Goal: Task Accomplishment & Management: Use online tool/utility

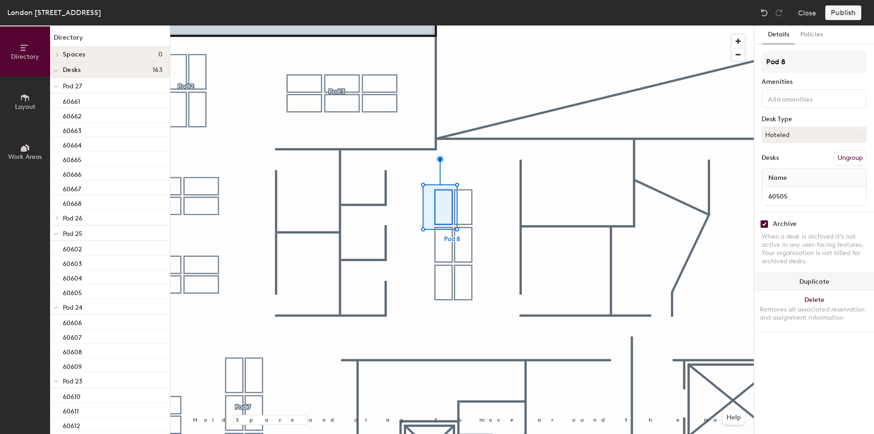
click at [794, 284] on button "Duplicate" at bounding box center [814, 282] width 120 height 18
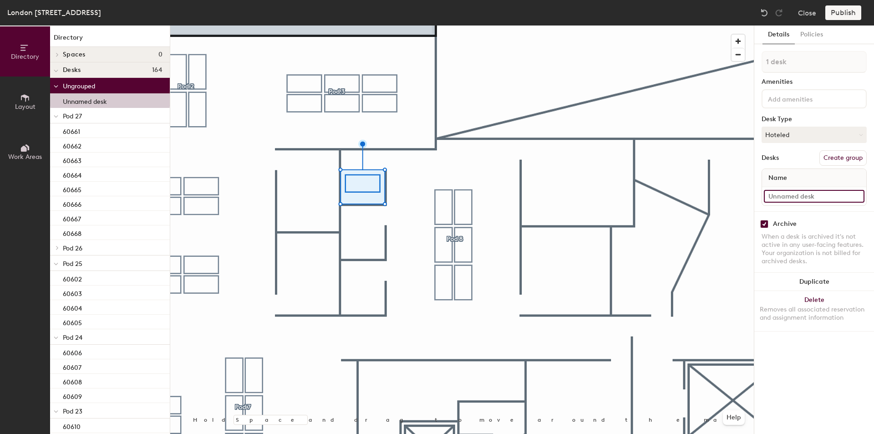
click at [794, 193] on input at bounding box center [814, 196] width 101 height 13
type input "60510"
click at [801, 282] on button "Duplicate" at bounding box center [814, 282] width 120 height 18
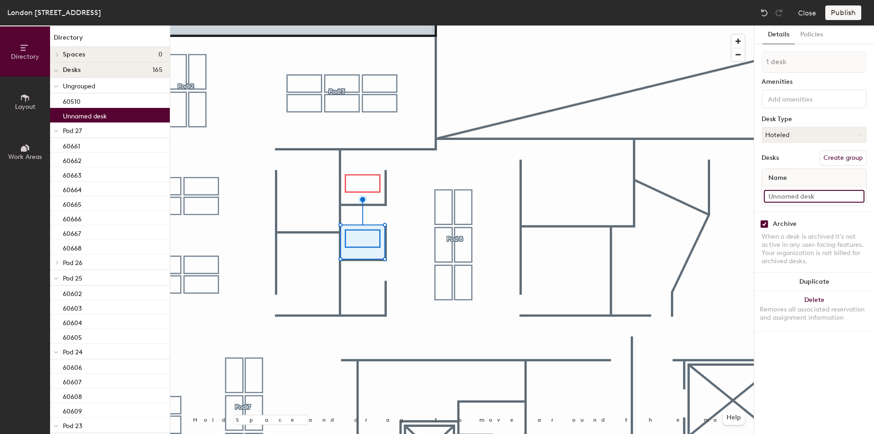
click at [814, 195] on input at bounding box center [814, 196] width 101 height 13
type input "60509"
click at [797, 279] on button "Duplicate" at bounding box center [814, 282] width 120 height 18
click at [802, 197] on input at bounding box center [814, 196] width 101 height 13
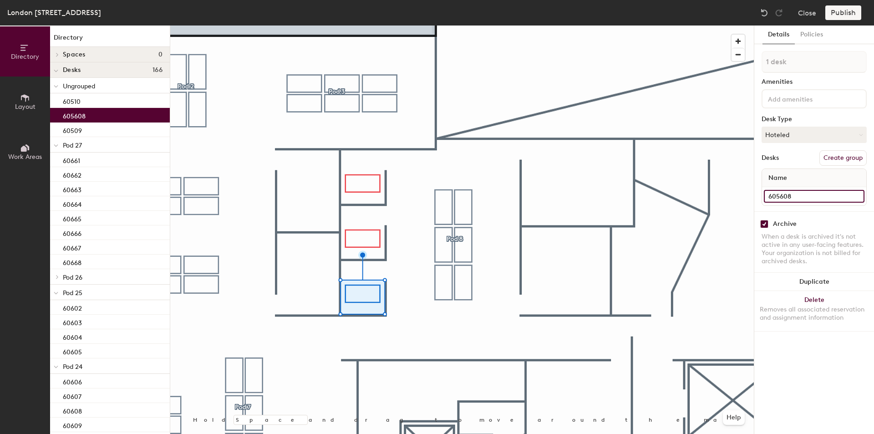
type input "605608"
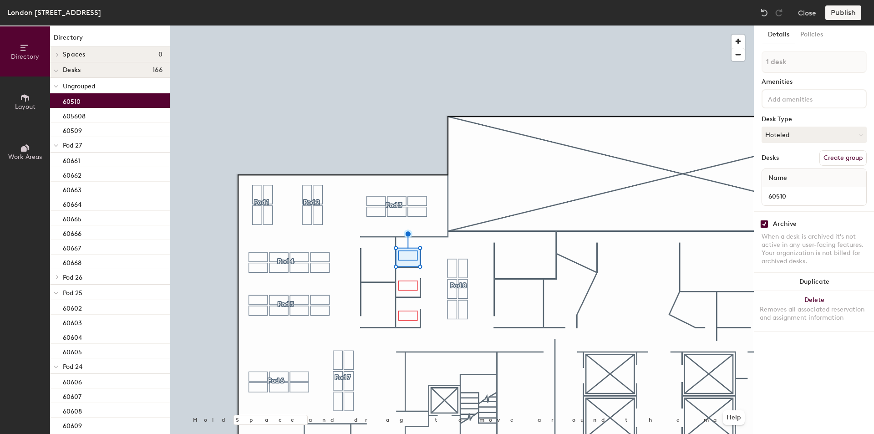
click at [839, 155] on button "Create group" at bounding box center [842, 157] width 47 height 15
click at [837, 154] on button "Create group" at bounding box center [842, 157] width 47 height 15
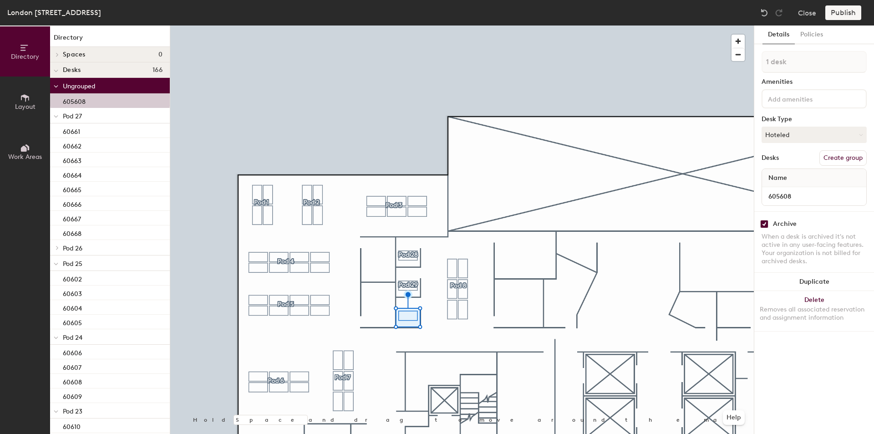
click at [852, 153] on button "Create group" at bounding box center [842, 157] width 47 height 15
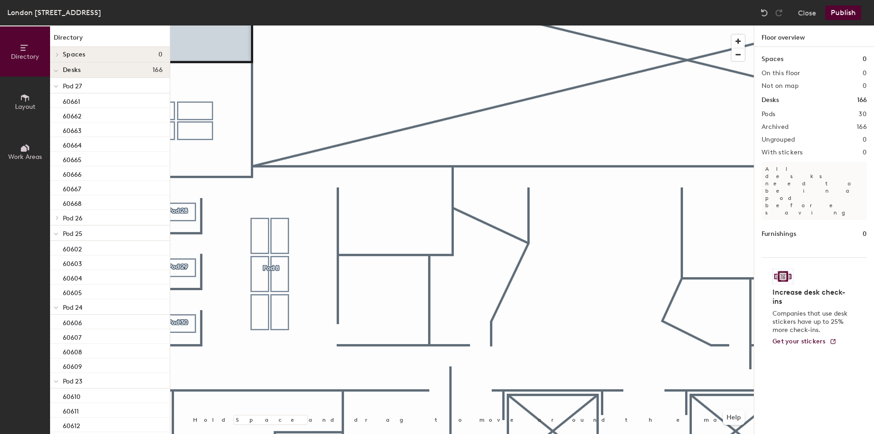
click at [27, 90] on button "Layout" at bounding box center [25, 101] width 50 height 50
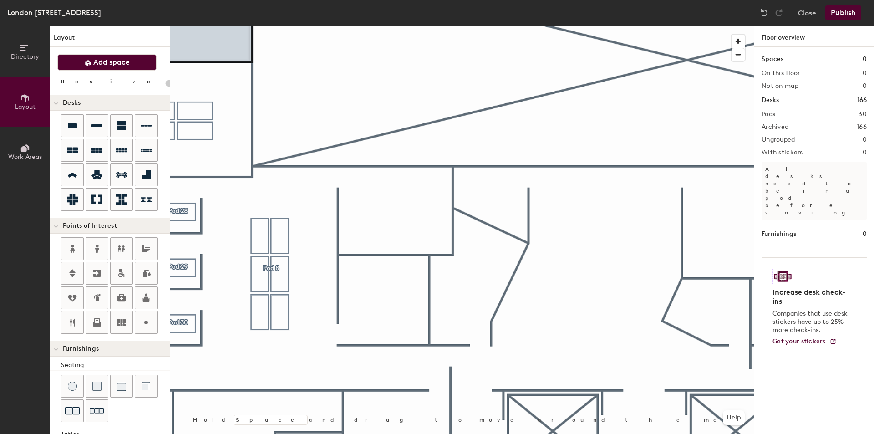
click at [90, 64] on icon at bounding box center [88, 63] width 6 height 6
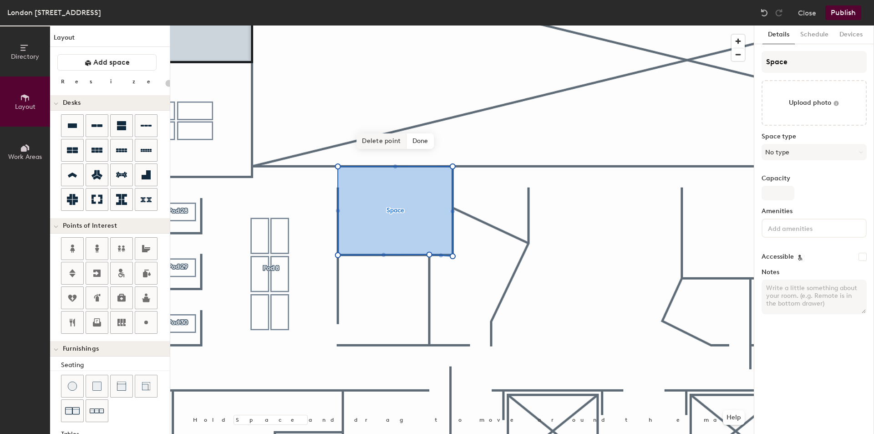
click at [382, 140] on span "Delete point" at bounding box center [381, 140] width 50 height 15
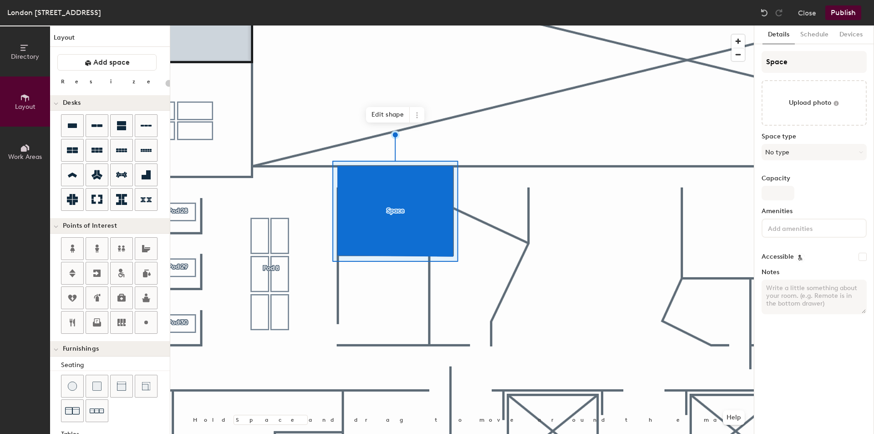
type input "20"
click at [789, 54] on input "Space" at bounding box center [814, 62] width 105 height 22
type input "6"
type input "20"
type input "600"
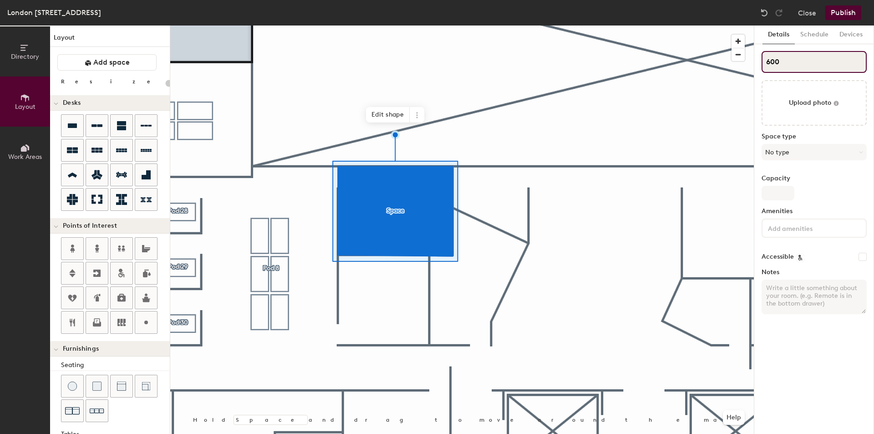
type input "20"
type input "6005"
type input "20"
type input "60054"
type input "20"
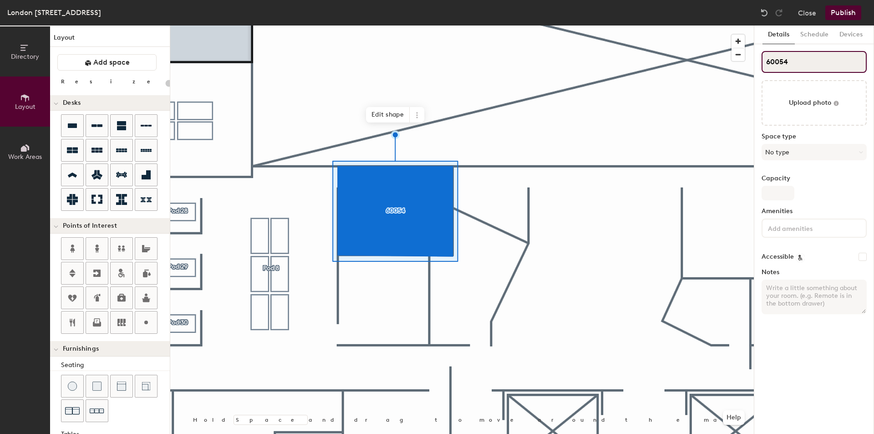
type input "60054"
click at [809, 144] on div "Space type No type" at bounding box center [814, 150] width 105 height 35
click at [811, 152] on button "No type" at bounding box center [814, 152] width 105 height 16
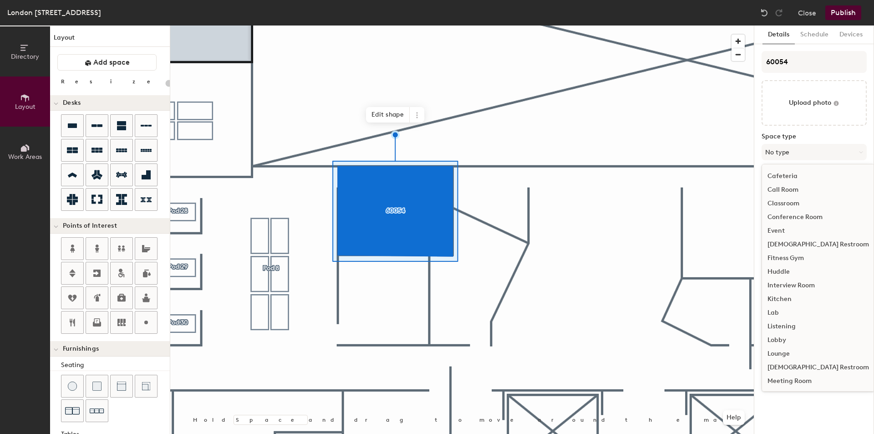
scroll to position [137, 0]
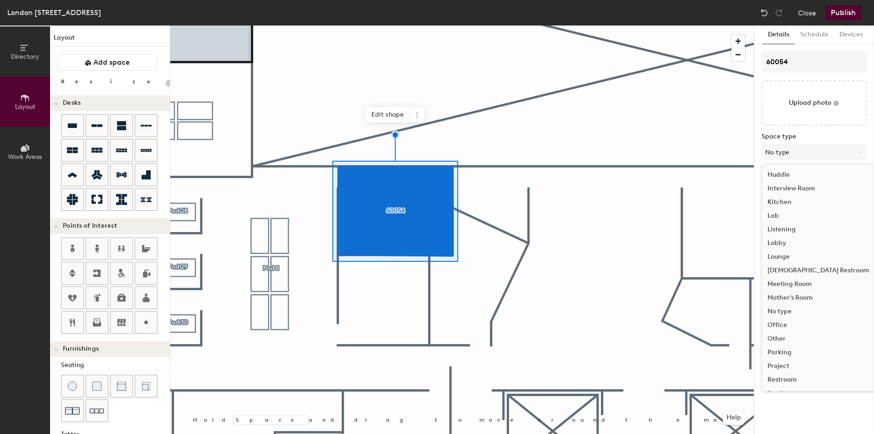
click at [795, 284] on div "Meeting Room" at bounding box center [818, 284] width 112 height 14
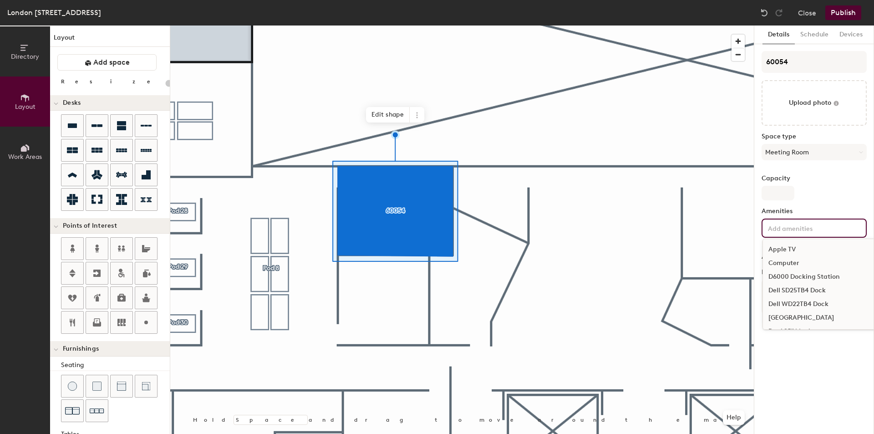
click at [796, 229] on input at bounding box center [807, 227] width 82 height 11
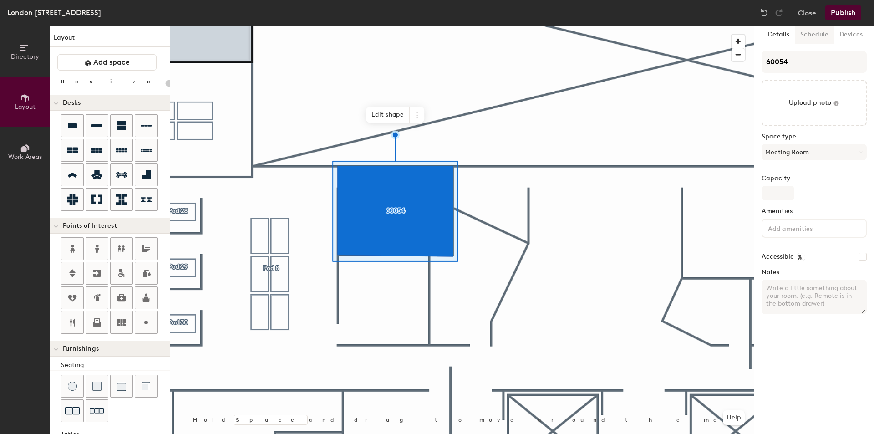
click at [815, 36] on button "Schedule" at bounding box center [814, 34] width 39 height 19
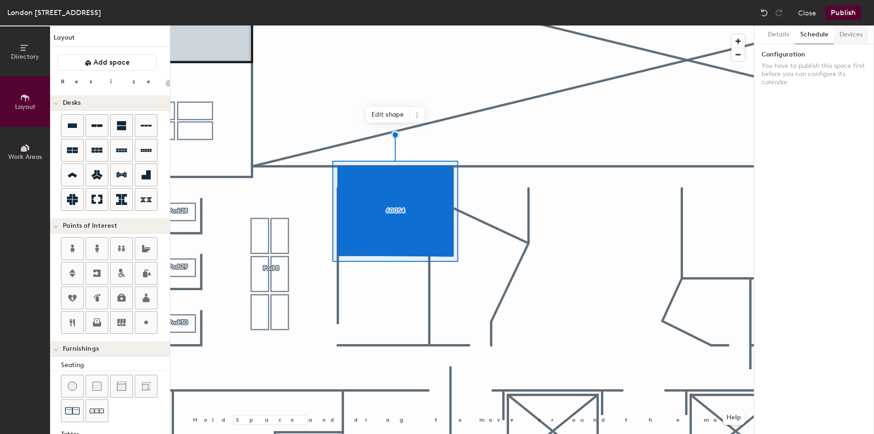
click at [850, 32] on button "Devices" at bounding box center [851, 34] width 34 height 19
click at [786, 35] on button "Details" at bounding box center [779, 34] width 32 height 19
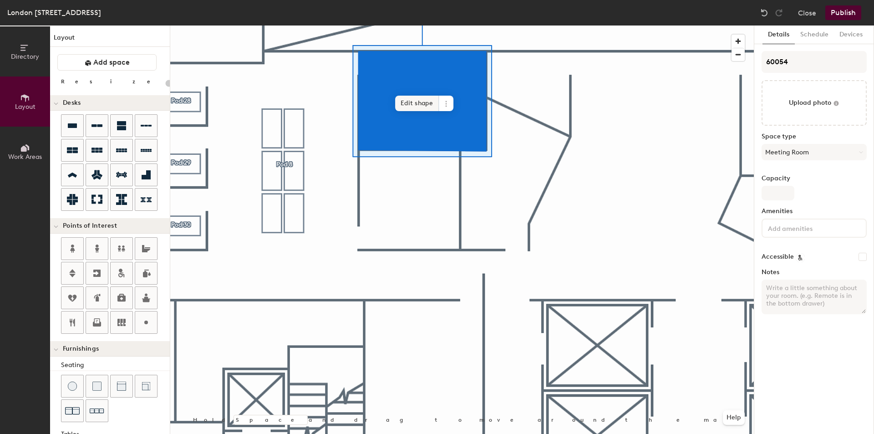
click at [414, 104] on span "Edit shape" at bounding box center [417, 103] width 44 height 15
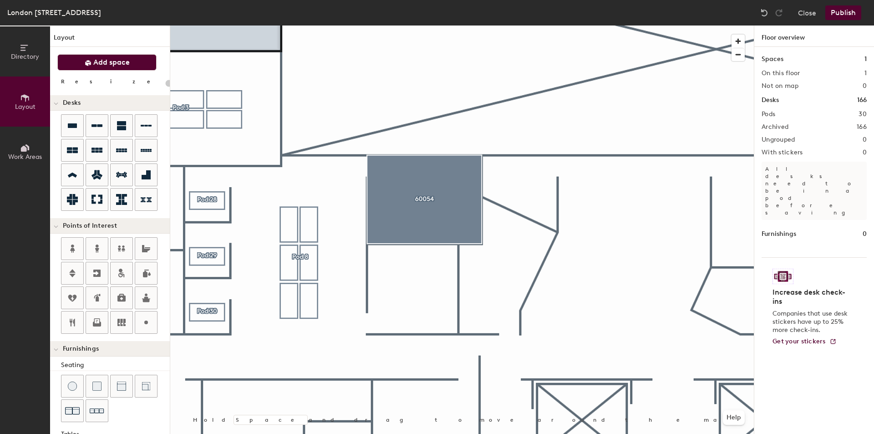
click at [115, 61] on span "Add space" at bounding box center [111, 62] width 36 height 9
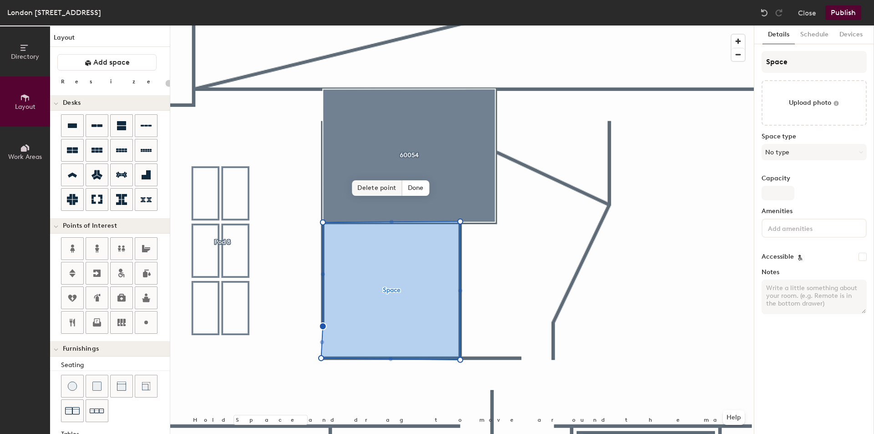
click at [371, 189] on span "Delete point" at bounding box center [377, 187] width 50 height 15
click at [794, 155] on button "No type" at bounding box center [814, 152] width 105 height 16
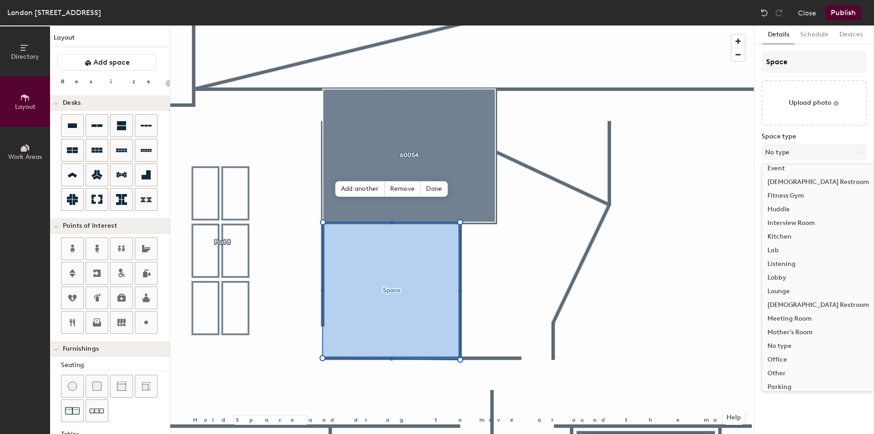
scroll to position [204, 0]
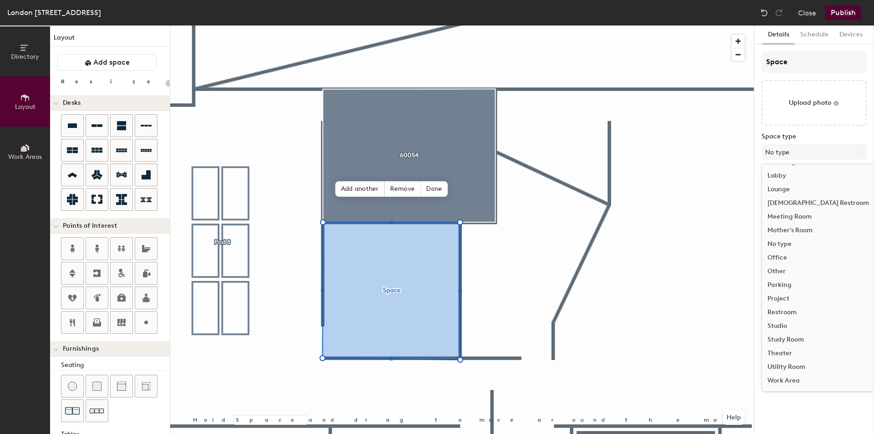
click at [808, 216] on div "Meeting Room" at bounding box center [818, 217] width 112 height 14
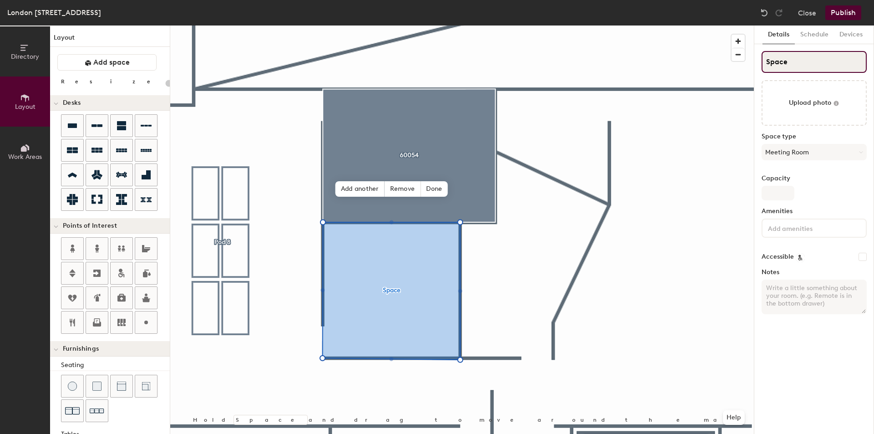
click at [794, 61] on input "Space" at bounding box center [814, 62] width 105 height 22
click at [649, 58] on div "Directory Layout Work Areas Layout Add space Resize Desks Points of Interest Fu…" at bounding box center [437, 229] width 874 height 408
type input "20"
type input "6"
type input "20"
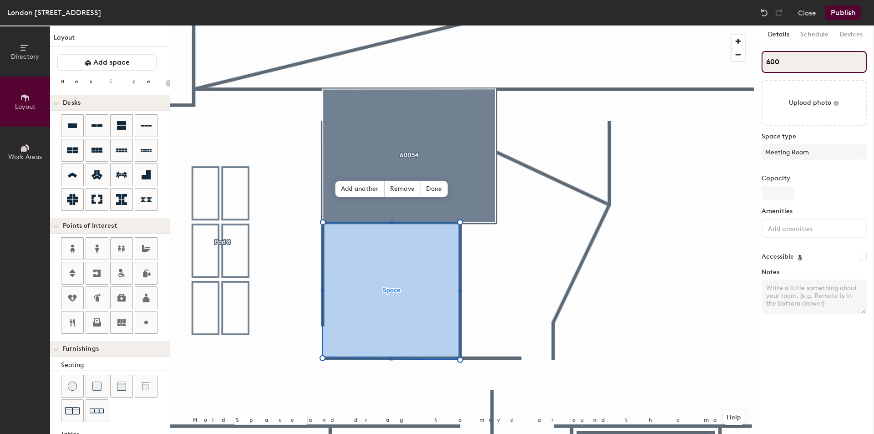
type input "6005"
type input "20"
type input "60053"
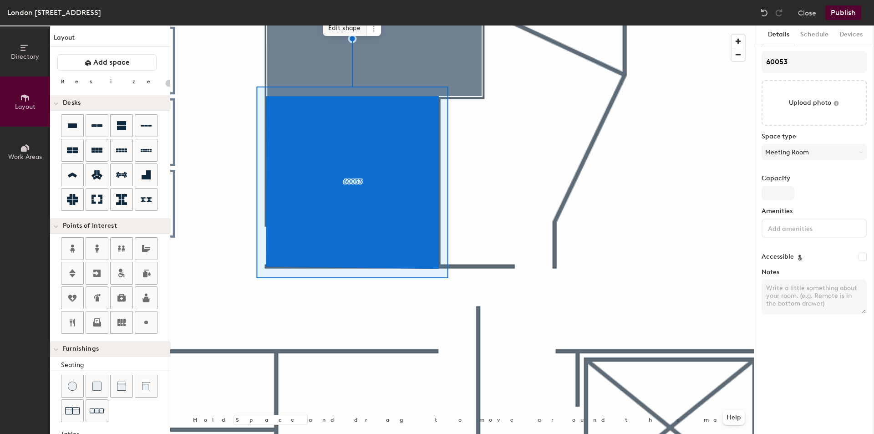
click at [341, 31] on span "Edit shape" at bounding box center [345, 27] width 44 height 15
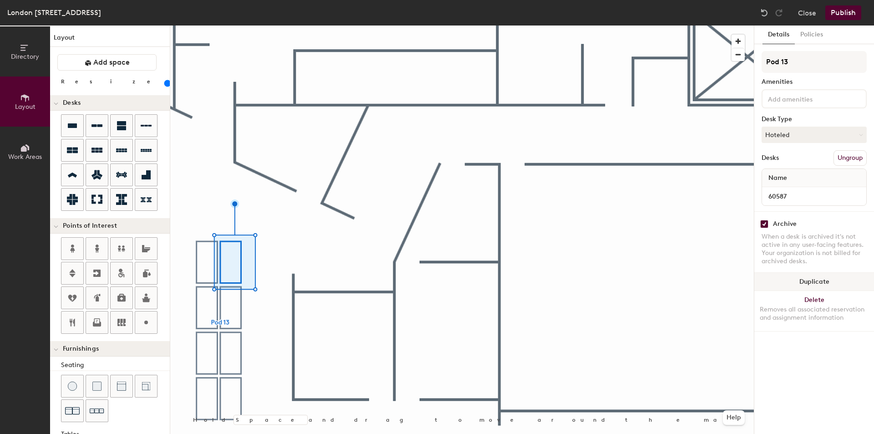
click at [808, 283] on button "Duplicate" at bounding box center [814, 282] width 120 height 18
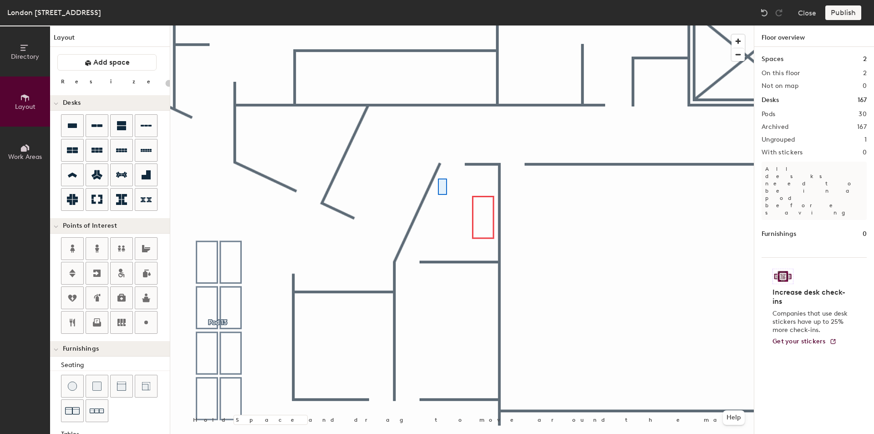
type input "120"
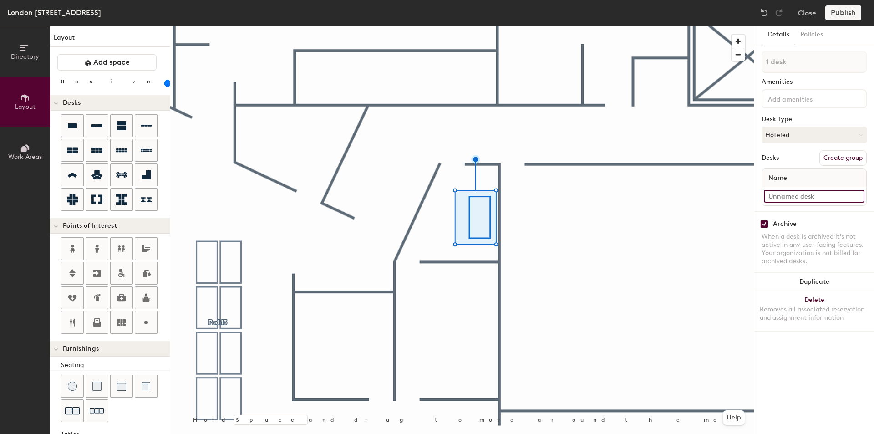
click at [810, 200] on input at bounding box center [814, 196] width 101 height 13
type input "60010"
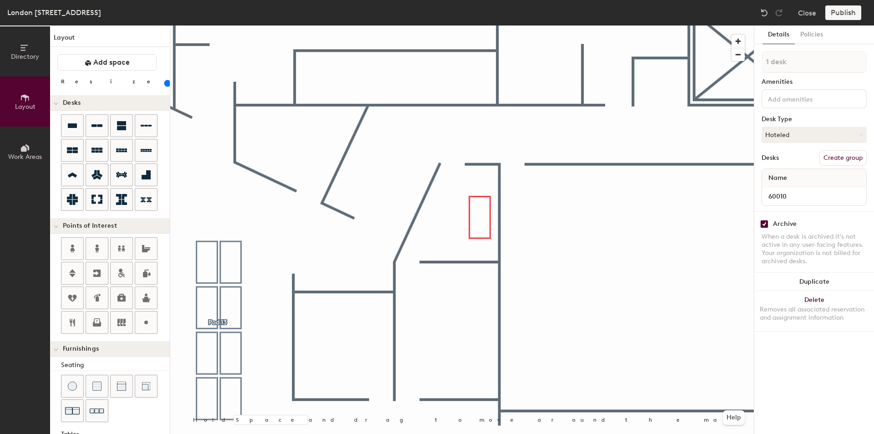
click at [841, 149] on div "1 desk Amenities Desk Type Hoteled Desks Create group Name 60010" at bounding box center [814, 131] width 105 height 160
click at [839, 159] on button "Create group" at bounding box center [842, 157] width 47 height 15
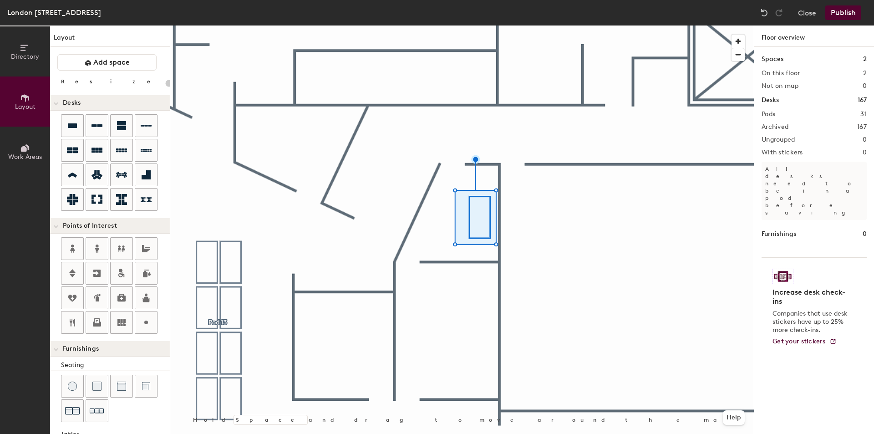
type input "20"
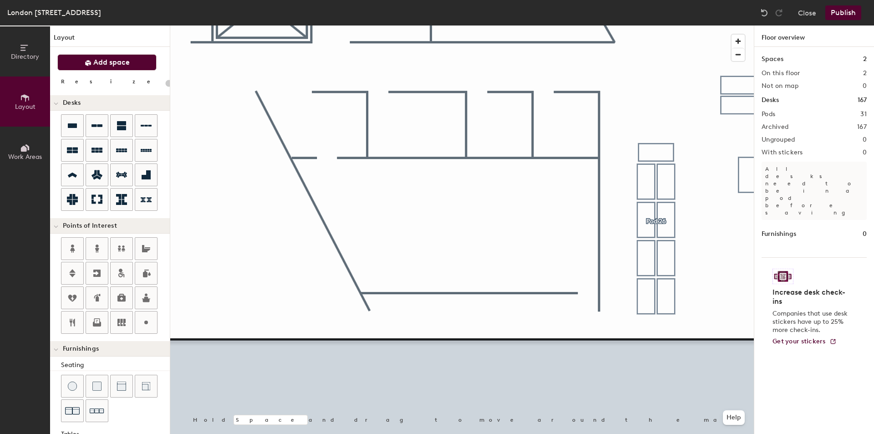
click at [102, 55] on button "Add space" at bounding box center [106, 62] width 99 height 16
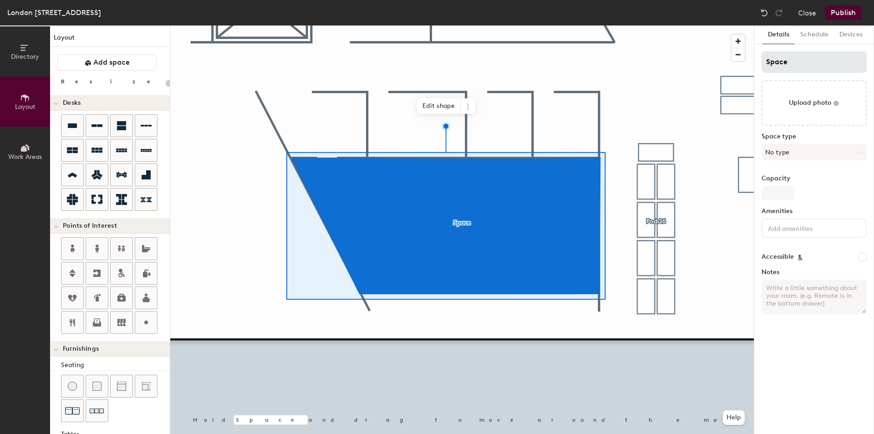
type input "20"
click at [804, 60] on input "Space" at bounding box center [814, 62] width 105 height 22
click at [697, 69] on div "Directory Layout Work Areas Layout Add space Resize Desks Points of Interest Fu…" at bounding box center [437, 229] width 874 height 408
type input "6"
type input "20"
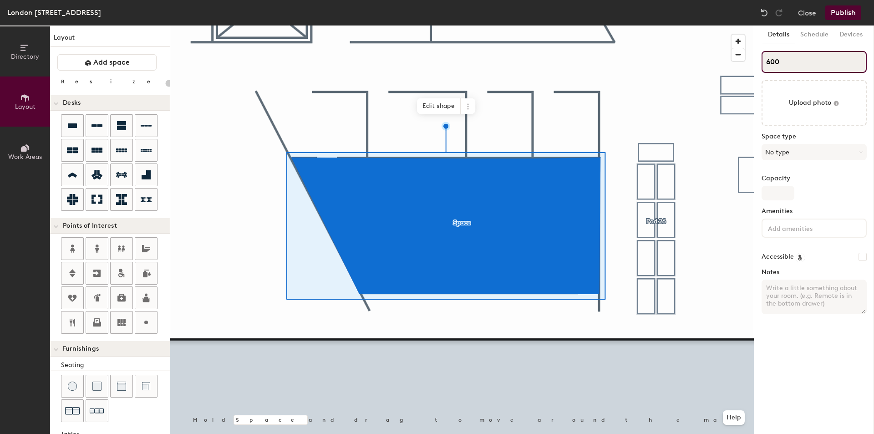
type input "6006"
type input "20"
type input "60061"
type input "20"
type input "60061"
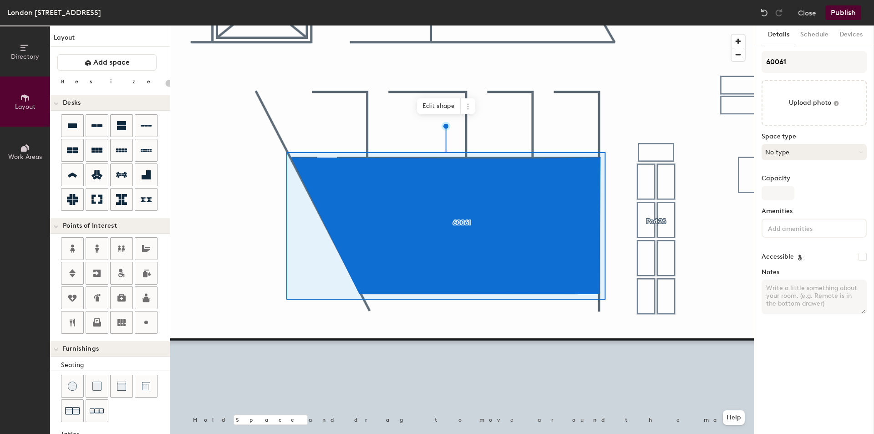
click at [798, 148] on button "No type" at bounding box center [814, 152] width 105 height 16
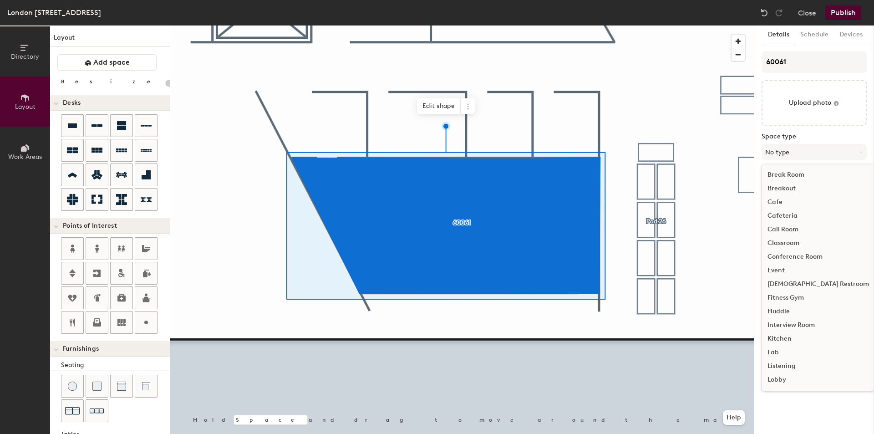
scroll to position [91, 0]
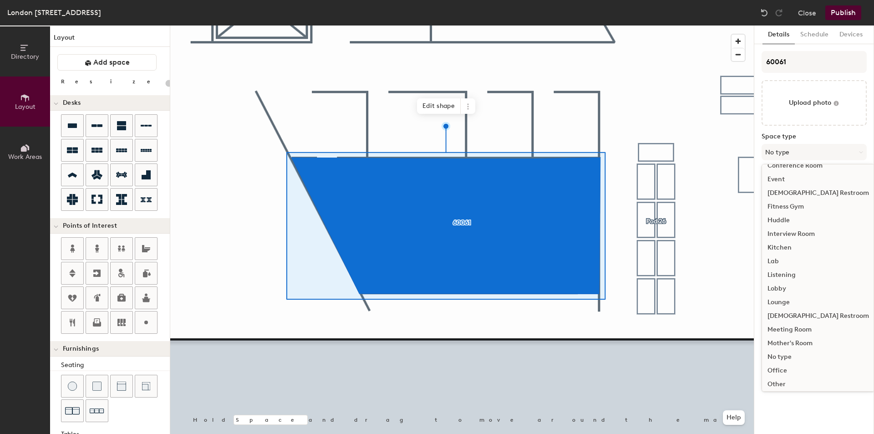
click at [804, 328] on div "Meeting Room" at bounding box center [818, 330] width 112 height 14
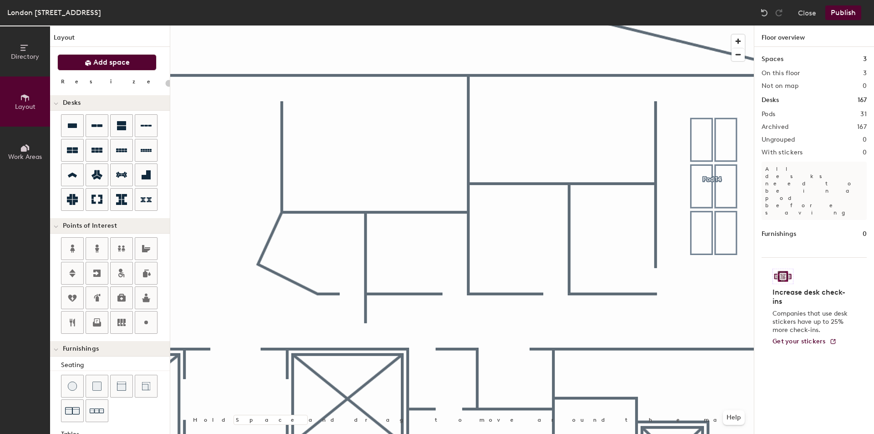
click at [108, 66] on span "Add space" at bounding box center [111, 62] width 36 height 9
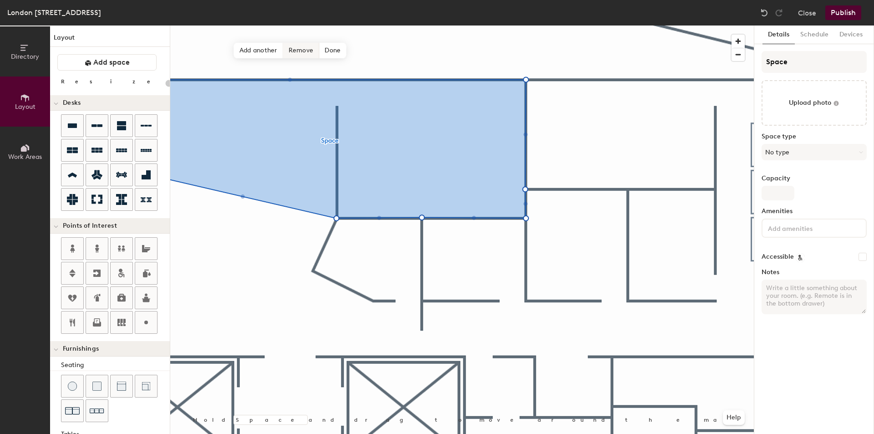
click at [305, 50] on span "Remove" at bounding box center [301, 50] width 36 height 15
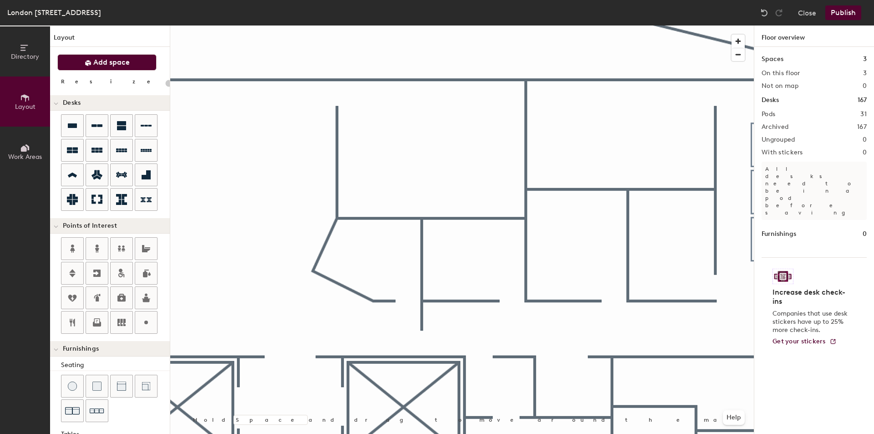
click at [132, 62] on button "Add space" at bounding box center [106, 62] width 99 height 16
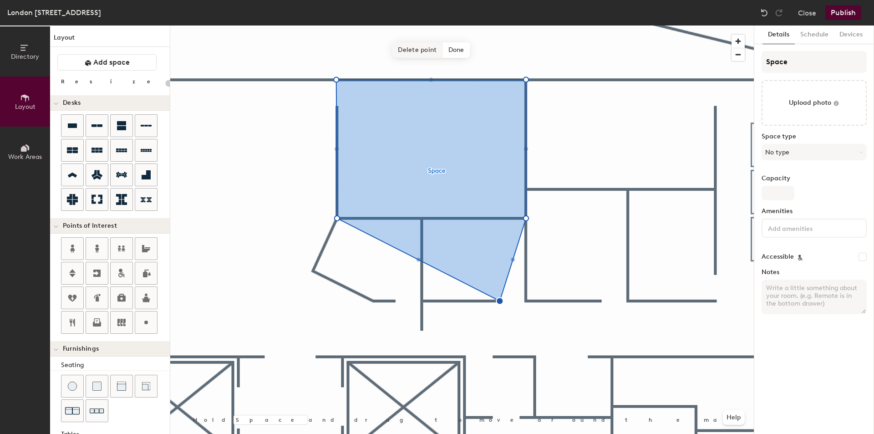
click at [418, 53] on span "Delete point" at bounding box center [417, 49] width 50 height 15
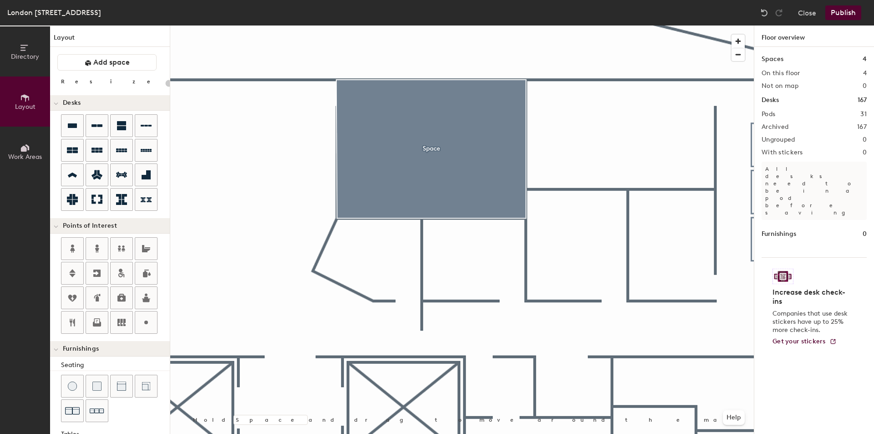
click at [407, 25] on div at bounding box center [462, 25] width 584 height 0
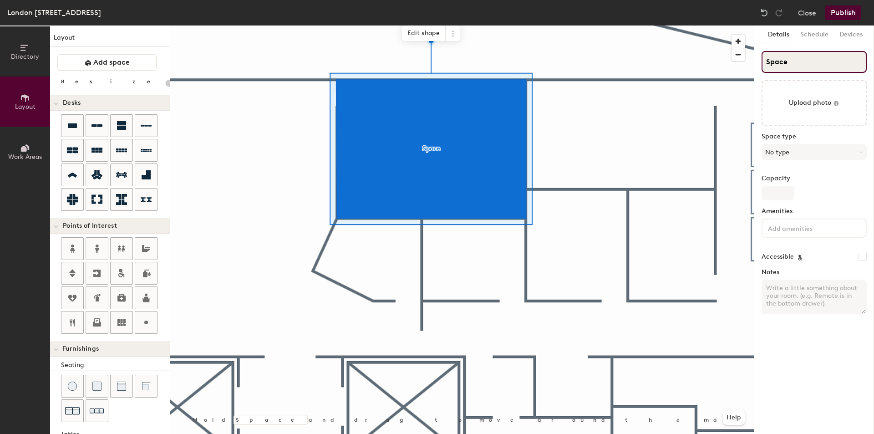
click at [791, 71] on input "Space" at bounding box center [814, 62] width 105 height 22
type input "20"
click at [659, 65] on div "Directory Layout Work Areas Layout Add space Resize Desks Points of Interest Fu…" at bounding box center [437, 229] width 874 height 408
type input "6"
type input "20"
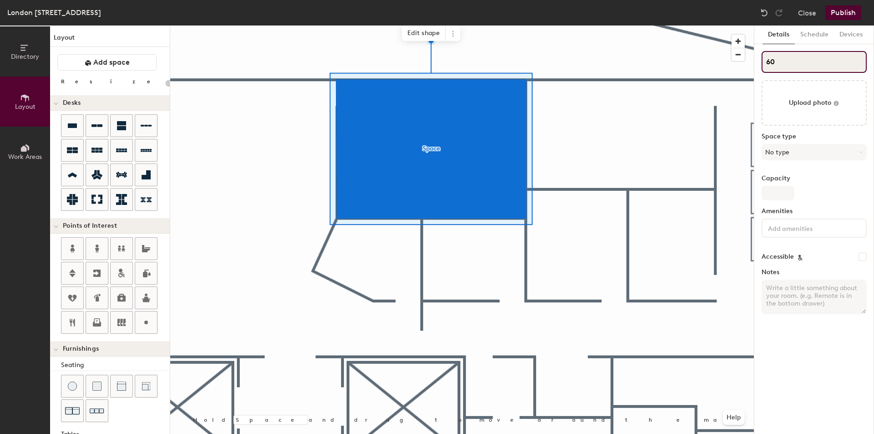
type input "600"
type input "20"
type input "60051"
type input "20"
type input "60051"
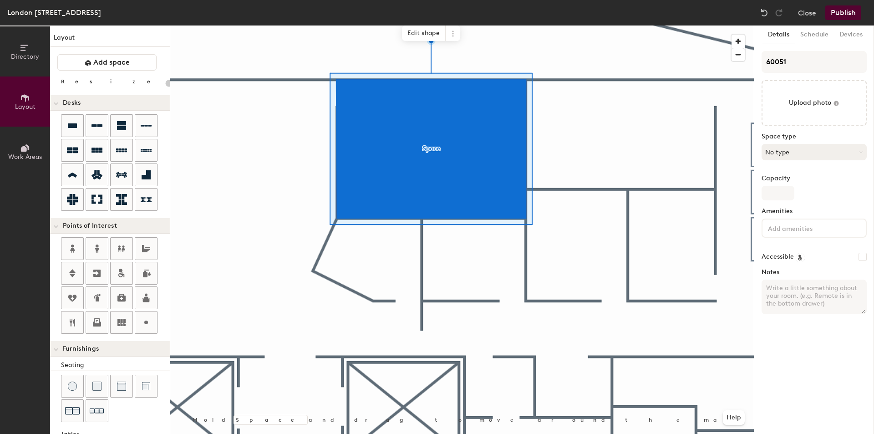
click at [787, 154] on button "No type" at bounding box center [814, 152] width 105 height 16
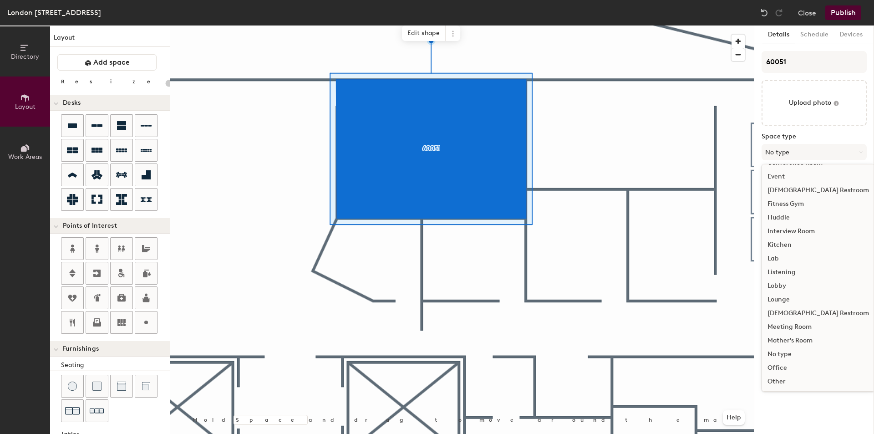
scroll to position [182, 0]
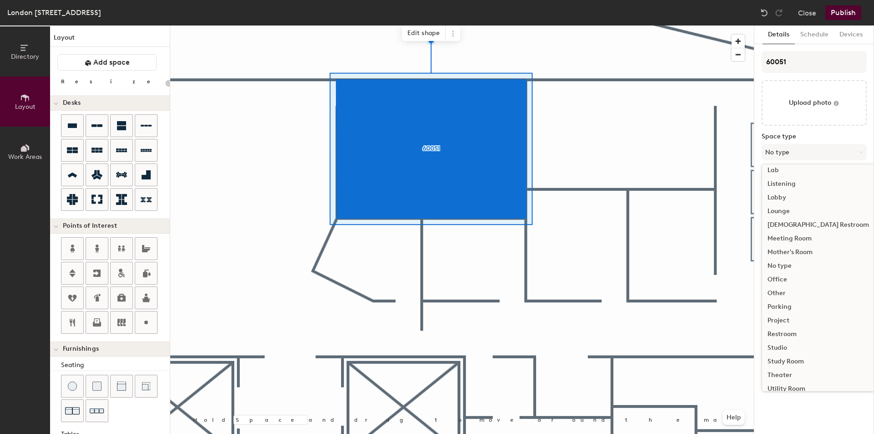
click at [796, 235] on div "Meeting Room" at bounding box center [818, 239] width 112 height 14
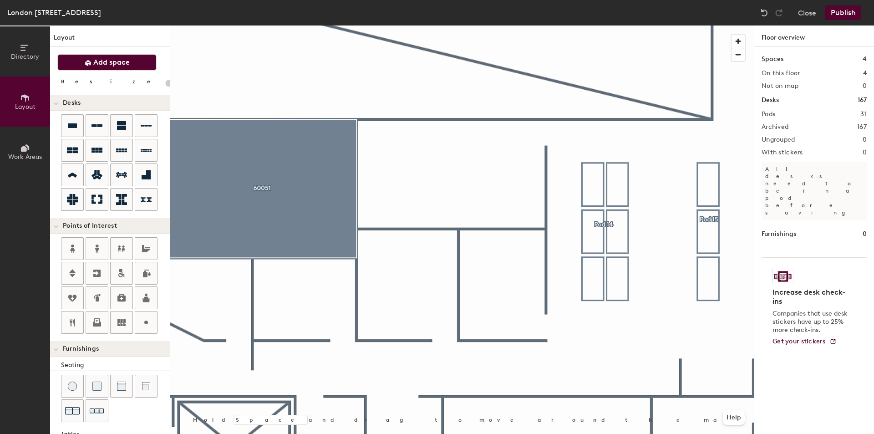
click at [108, 59] on span "Add space" at bounding box center [111, 62] width 36 height 9
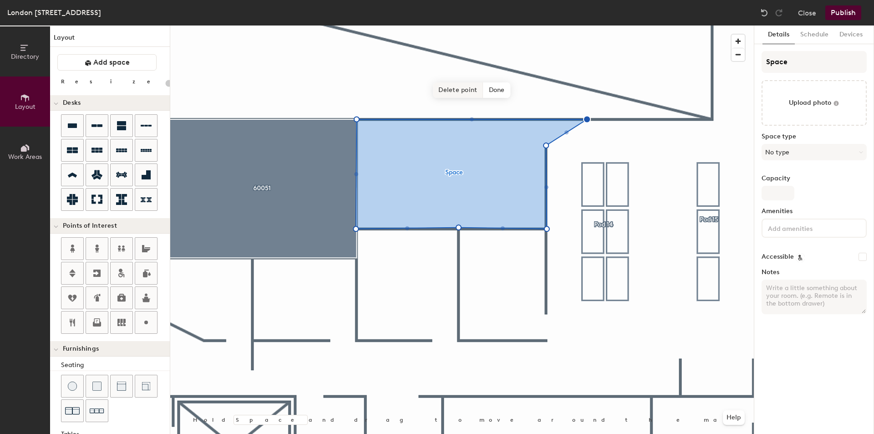
click at [458, 89] on span "Delete point" at bounding box center [458, 89] width 50 height 15
click at [450, 89] on span "Delete point" at bounding box center [437, 89] width 50 height 15
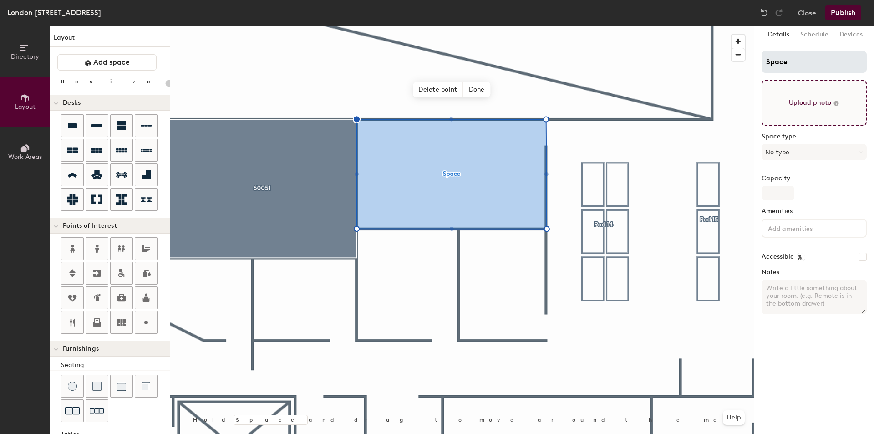
type input "20"
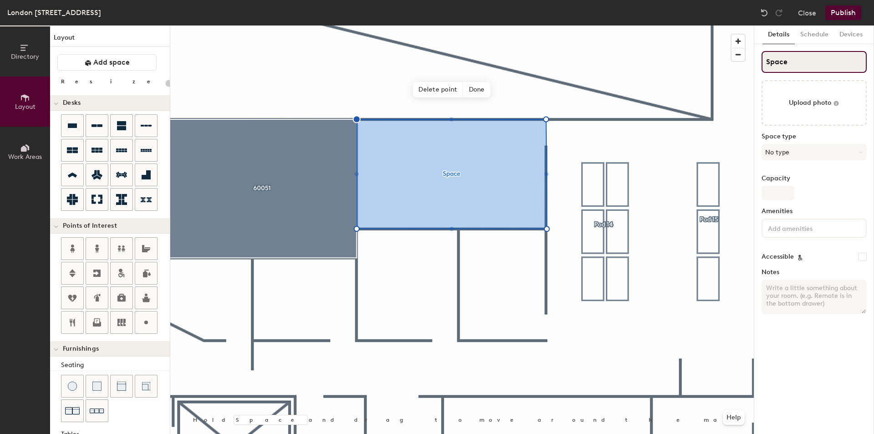
click at [691, 59] on div "Directory Layout Work Areas Layout Add space Resize Desks Points of Interest Fu…" at bounding box center [437, 229] width 874 height 408
type input "6"
type input "20"
type input "6006"
type input "20"
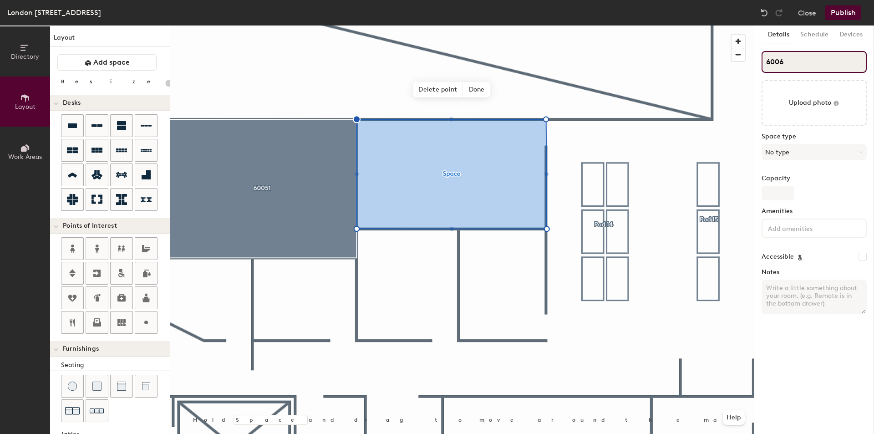
type input "60067"
type input "20"
type input "60067"
click at [799, 151] on button "No type" at bounding box center [814, 152] width 105 height 16
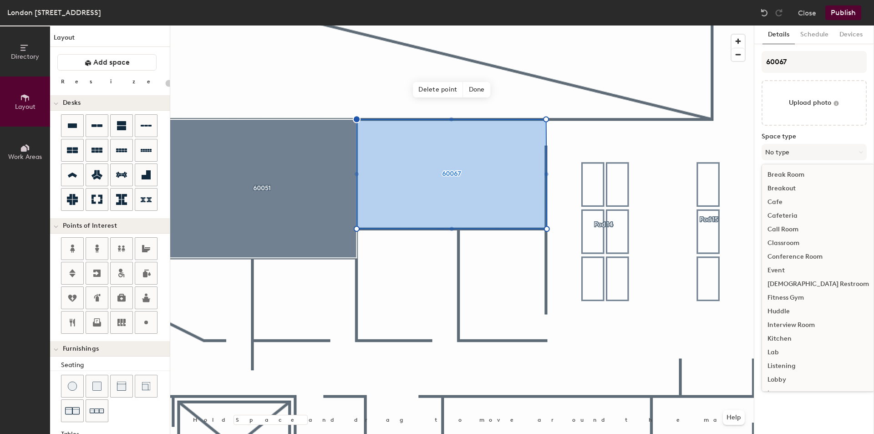
scroll to position [204, 0]
click at [794, 216] on div "Meeting Room" at bounding box center [818, 217] width 112 height 14
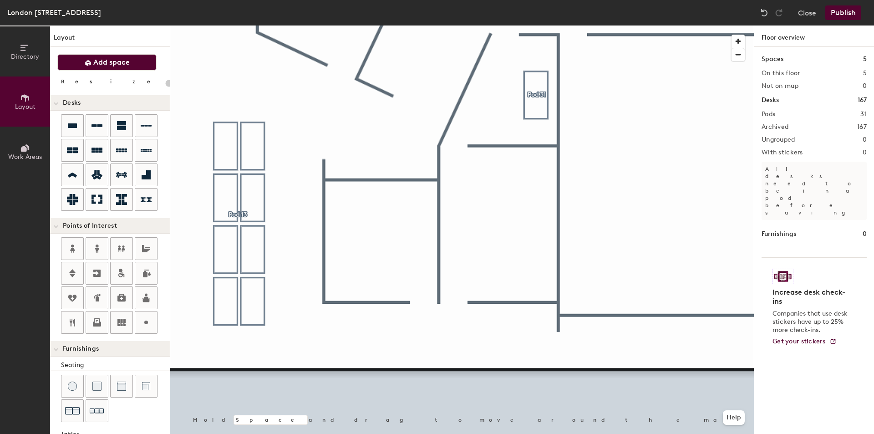
click at [113, 61] on span "Add space" at bounding box center [111, 62] width 36 height 9
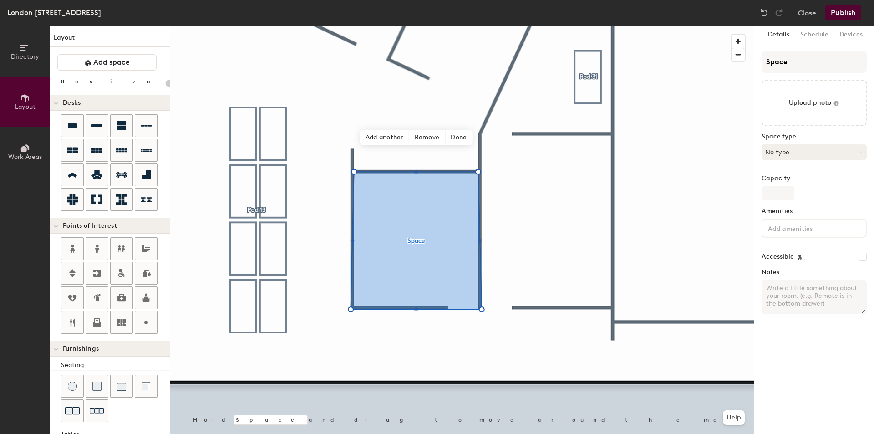
click at [793, 154] on button "No type" at bounding box center [814, 152] width 105 height 16
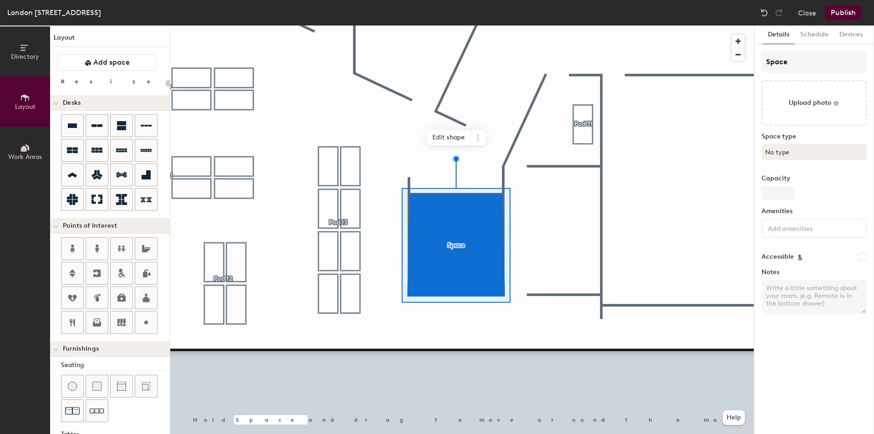
click at [806, 154] on button "No type" at bounding box center [814, 152] width 105 height 16
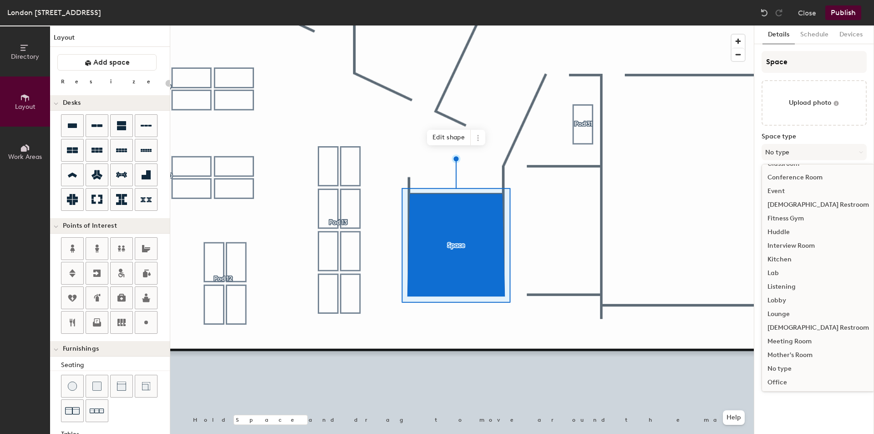
scroll to position [91, 0]
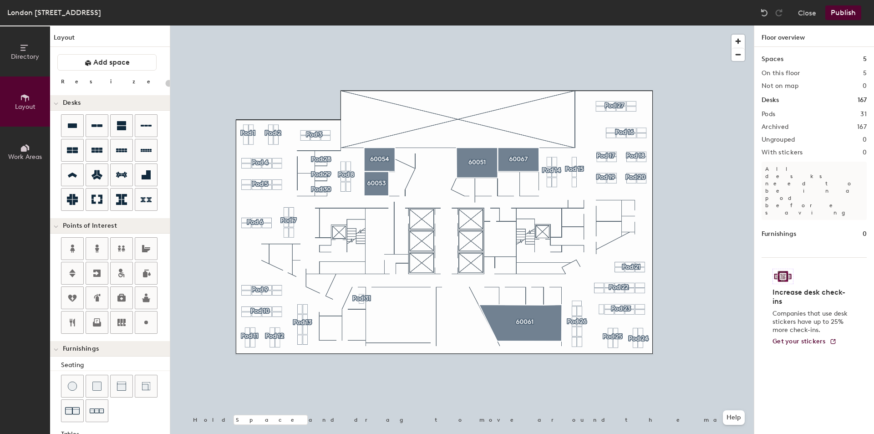
click at [832, 11] on button "Publish" at bounding box center [843, 12] width 36 height 15
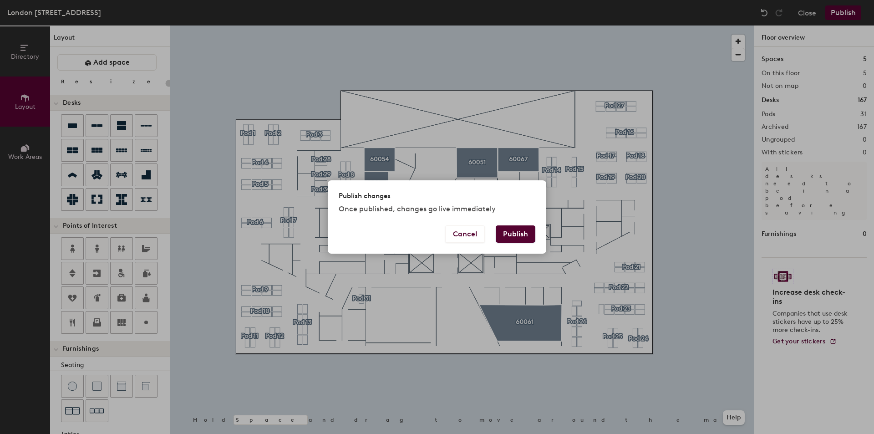
click at [515, 233] on button "Publish" at bounding box center [516, 233] width 40 height 17
type input "20"
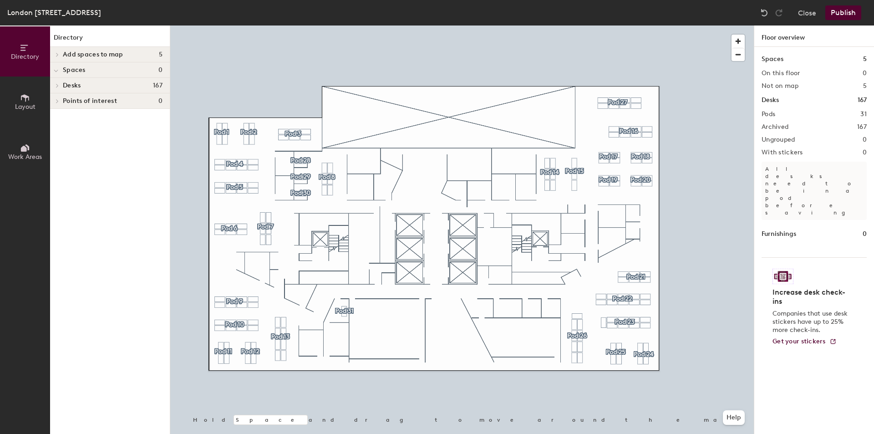
click at [89, 55] on span "Add spaces to map" at bounding box center [93, 54] width 61 height 7
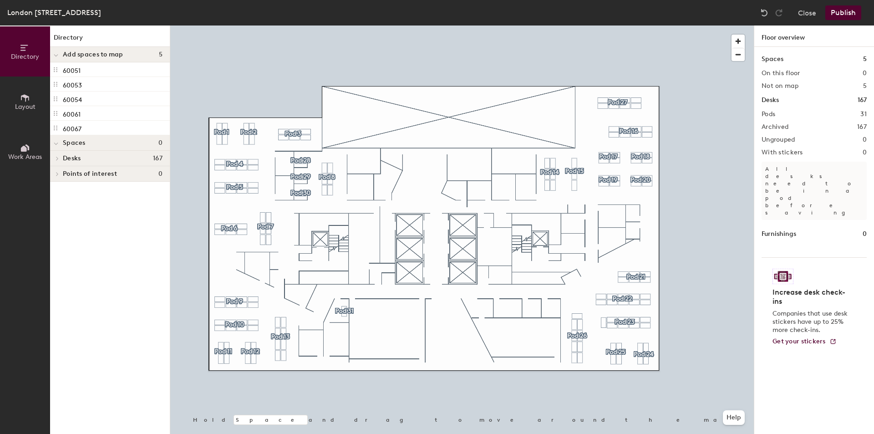
click at [839, 11] on button "Publish" at bounding box center [843, 12] width 36 height 15
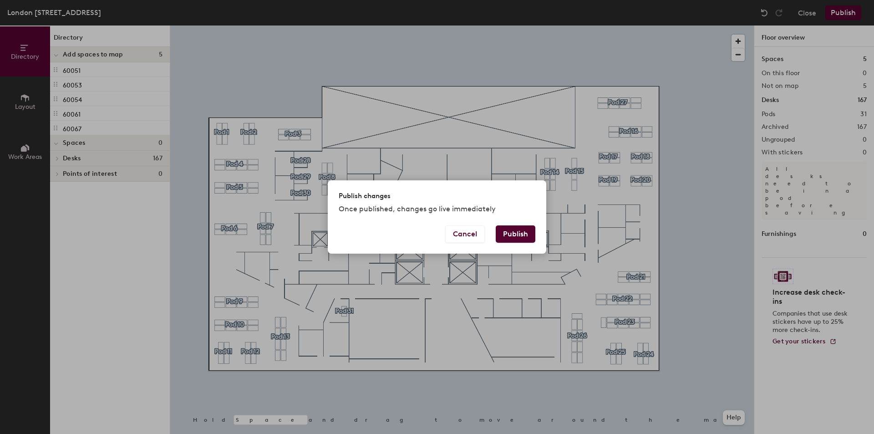
click at [516, 230] on button "Publish" at bounding box center [516, 233] width 40 height 17
